Goal: Information Seeking & Learning: Learn about a topic

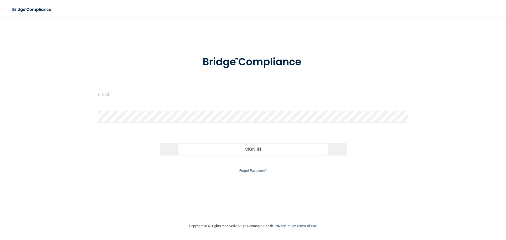
type input "[EMAIL_ADDRESS][DOMAIN_NAME]"
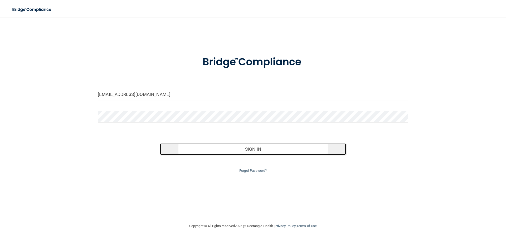
click at [258, 149] on button "Sign In" at bounding box center [253, 149] width 186 height 12
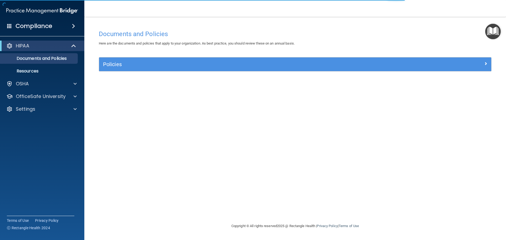
click at [72, 26] on span at bounding box center [73, 26] width 3 height 6
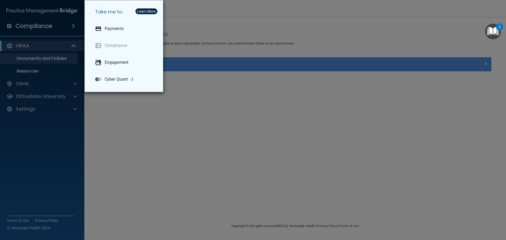
click at [203, 107] on div "Take me to: Payments Compliance Engagement Cyber Quant" at bounding box center [253, 120] width 506 height 240
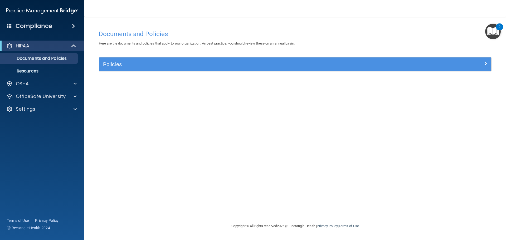
click at [45, 27] on h4 "Compliance" at bounding box center [34, 25] width 37 height 7
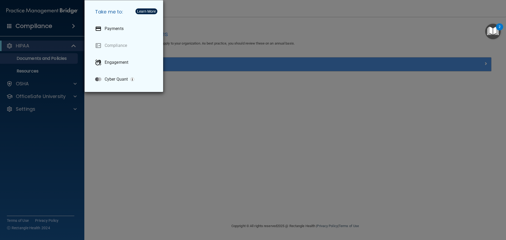
click at [253, 173] on div "Take me to: Payments Compliance Engagement Cyber Quant" at bounding box center [253, 120] width 506 height 240
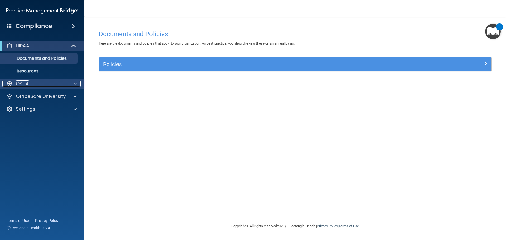
click at [58, 85] on div "OSHA" at bounding box center [34, 84] width 65 height 6
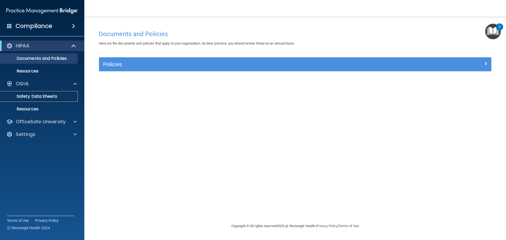
click at [47, 96] on p "Safety Data Sheets" at bounding box center [39, 96] width 72 height 5
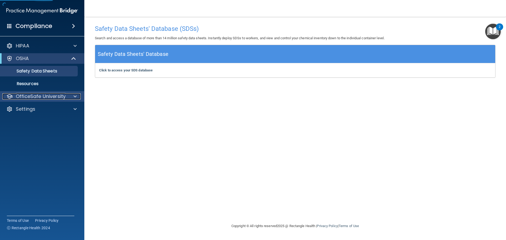
click at [45, 99] on p "OfficeSafe University" at bounding box center [41, 96] width 50 height 6
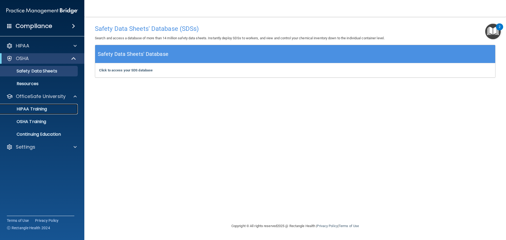
click at [43, 109] on p "HIPAA Training" at bounding box center [25, 109] width 44 height 5
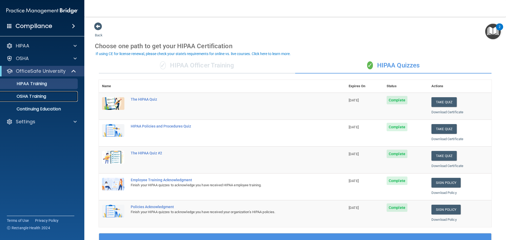
click at [47, 95] on div "OSHA Training" at bounding box center [39, 96] width 72 height 5
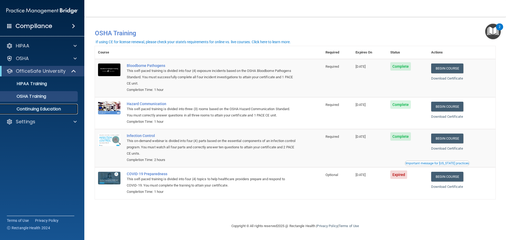
click at [44, 108] on p "Continuing Education" at bounding box center [39, 109] width 72 height 5
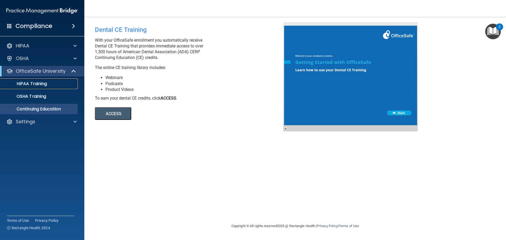
click at [48, 84] on div "HIPAA Training" at bounding box center [39, 83] width 72 height 5
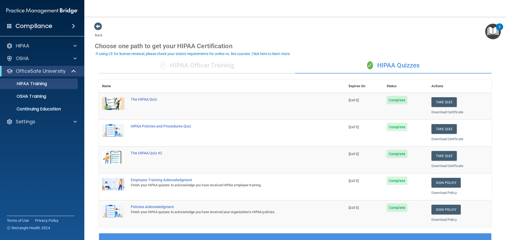
click at [196, 62] on div "✓ HIPAA Officer Training" at bounding box center [197, 66] width 196 height 16
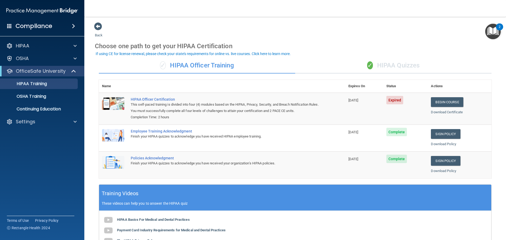
click at [388, 62] on div "✓ HIPAA Quizzes" at bounding box center [393, 66] width 196 height 16
